Goal: Transaction & Acquisition: Download file/media

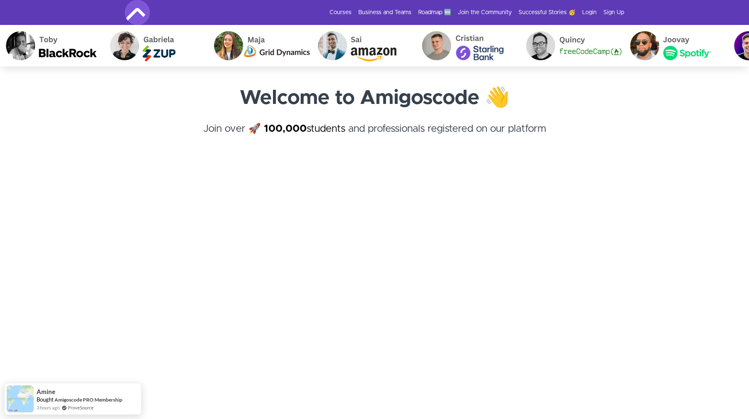
click at [590, 7] on div "Courses Business and Teams Roadmap 🆕 Join the Community Successful Stories 🥳 Lo…" at bounding box center [374, 12] width 499 height 25
click at [590, 12] on link "Login" at bounding box center [589, 12] width 15 height 8
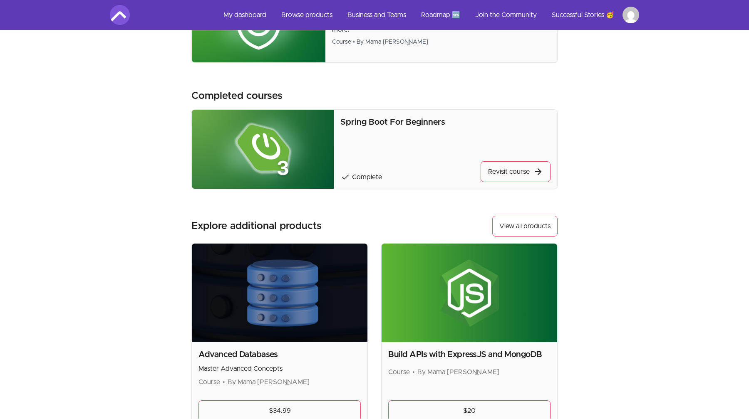
scroll to position [522, 0]
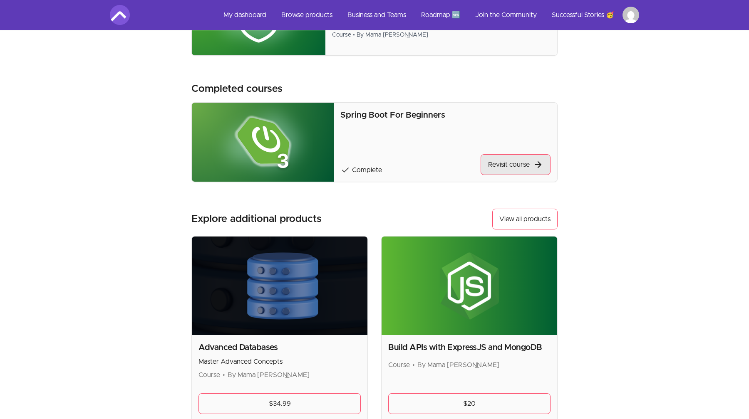
click at [524, 167] on link "Revisit course" at bounding box center [515, 164] width 70 height 21
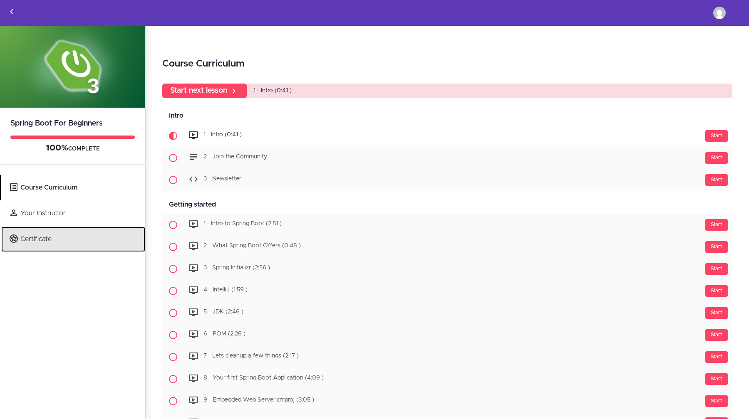
click at [34, 240] on link "Certificate" at bounding box center [73, 239] width 144 height 25
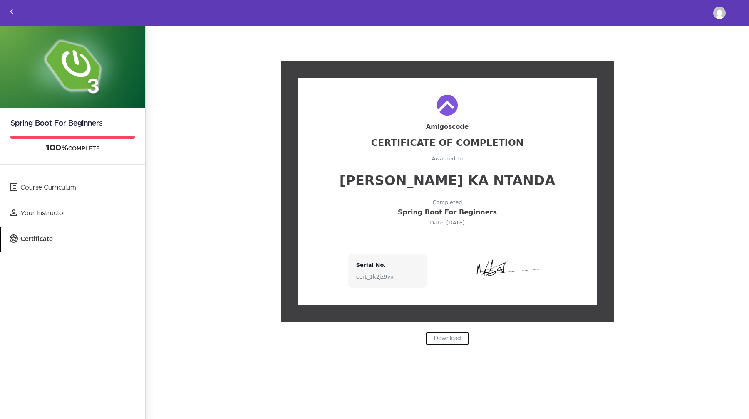
click at [453, 339] on link "Download" at bounding box center [446, 338] width 43 height 14
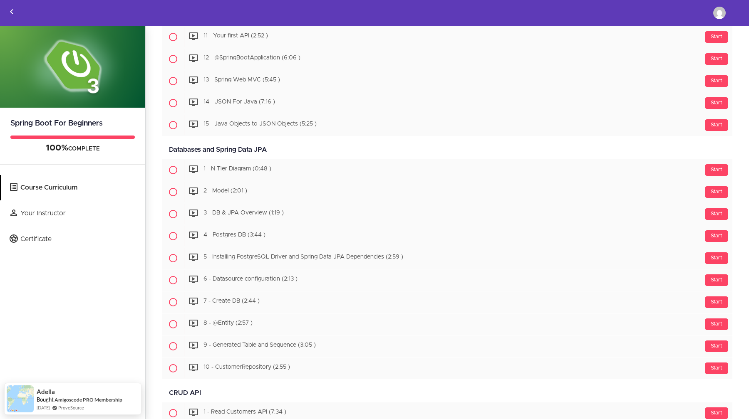
scroll to position [648, 0]
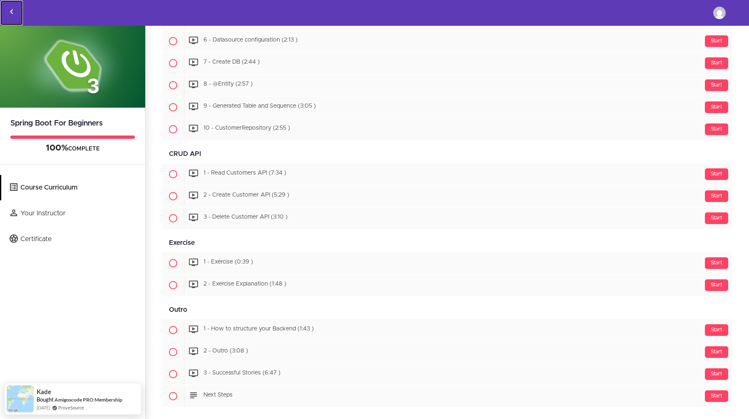
click at [9, 13] on icon "Back to courses" at bounding box center [12, 12] width 10 height 10
